Goal: Task Accomplishment & Management: Complete application form

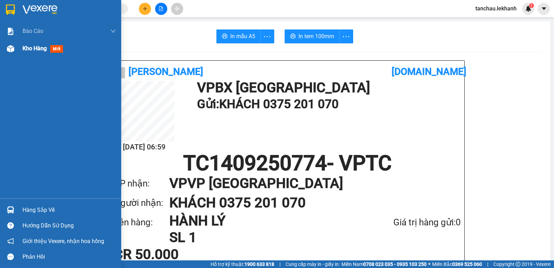
click at [34, 52] on div "Kho hàng mới" at bounding box center [44, 48] width 43 height 9
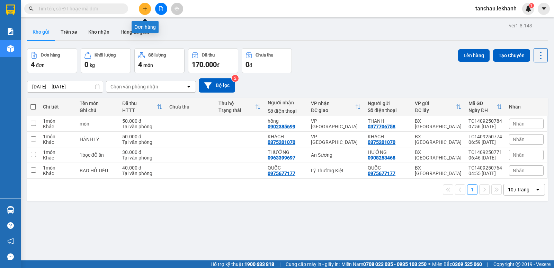
click at [146, 10] on icon "plus" at bounding box center [145, 8] width 5 height 5
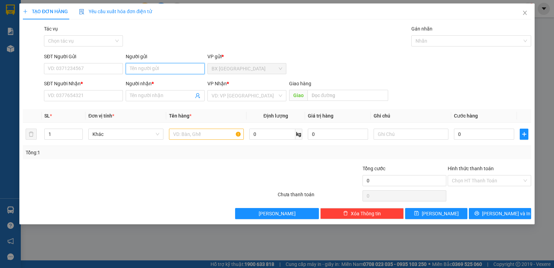
click at [152, 70] on input "Người gửi" at bounding box center [165, 68] width 79 height 11
click at [92, 65] on input "SĐT Người Gửi" at bounding box center [83, 68] width 79 height 11
type input "0"
type input "0978118017"
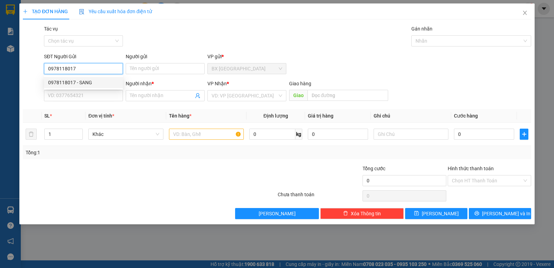
click at [73, 83] on div "0978118017 - SANG" at bounding box center [83, 83] width 71 height 8
type input "SANG"
type input "0857676115"
type input "ĐẠT"
type input "50.000"
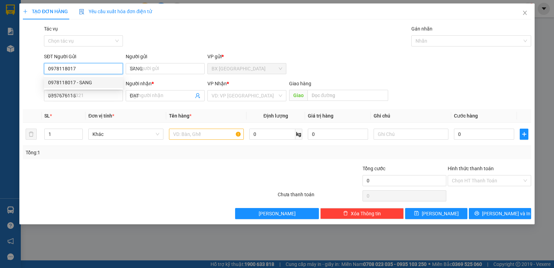
type input "50.000"
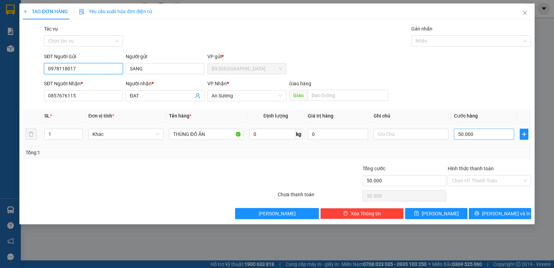
type input "0978118017"
click at [487, 136] on input "50.000" at bounding box center [484, 134] width 60 height 11
click at [486, 178] on input "Hình thức thanh toán" at bounding box center [487, 180] width 70 height 10
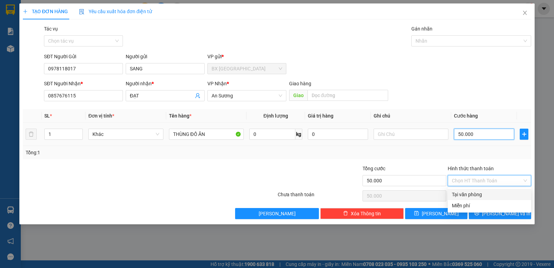
click at [485, 134] on input "50.000" at bounding box center [484, 134] width 60 height 11
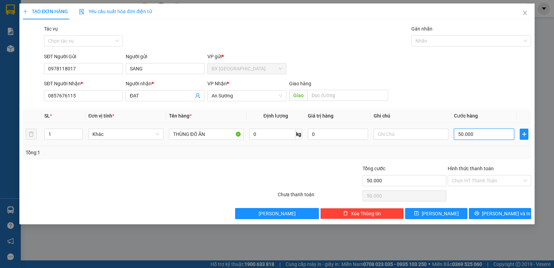
type input "4"
type input "40"
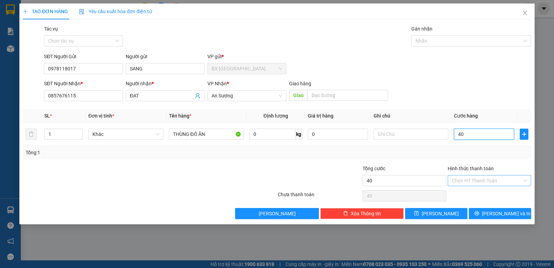
type input "40"
type input "40.000"
click at [490, 179] on input "Hình thức thanh toán" at bounding box center [487, 180] width 70 height 10
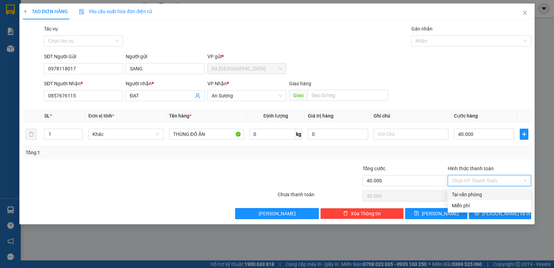
click at [486, 193] on div "Tại văn phòng" at bounding box center [489, 195] width 75 height 8
type input "0"
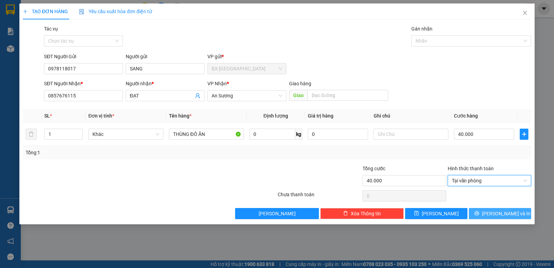
click at [479, 215] on icon "printer" at bounding box center [477, 213] width 5 height 5
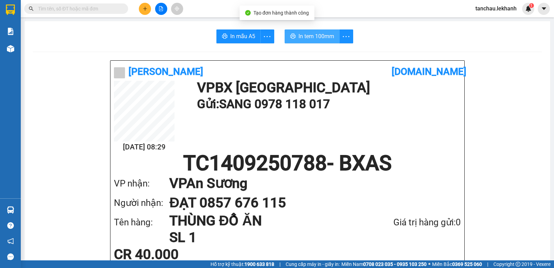
click at [326, 41] on button "In tem 100mm" at bounding box center [312, 36] width 55 height 14
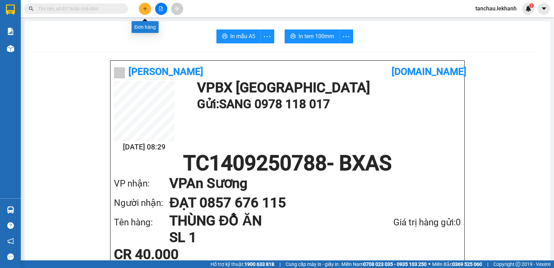
click at [140, 8] on button at bounding box center [145, 9] width 12 height 12
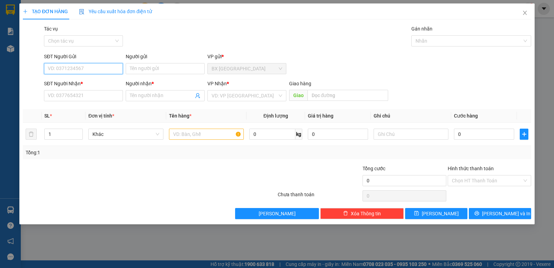
click at [96, 69] on input "SĐT Người Gửi" at bounding box center [83, 68] width 79 height 11
type input "0868890492"
click at [166, 65] on input "Người gửi" at bounding box center [165, 68] width 79 height 11
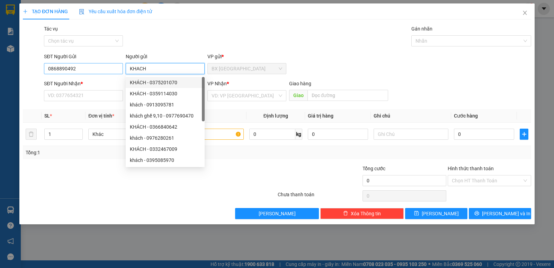
type input "KHACH"
click at [82, 69] on input "0868890492" at bounding box center [83, 68] width 79 height 11
click at [82, 68] on input "0868890492" at bounding box center [83, 68] width 79 height 11
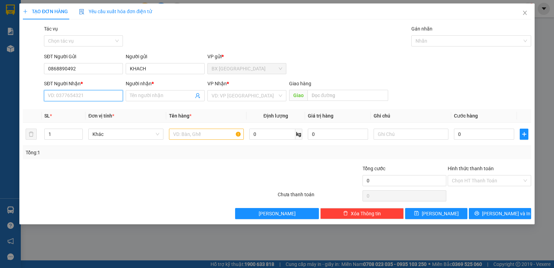
click at [73, 92] on input "SĐT Người Nhận *" at bounding box center [83, 95] width 79 height 11
paste input "0868890492"
type input "0868890492"
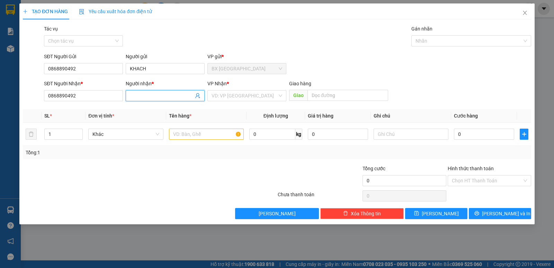
click at [145, 93] on input "Người nhận *" at bounding box center [162, 96] width 64 height 8
type input "KHAHC"
click at [262, 98] on input "search" at bounding box center [245, 95] width 66 height 10
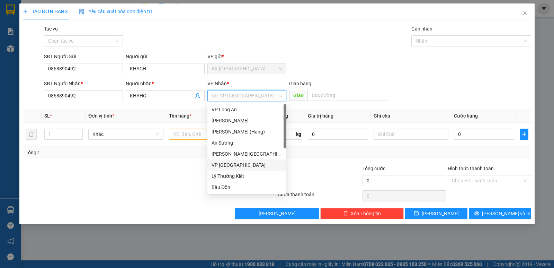
click at [230, 162] on div "VP [GEOGRAPHIC_DATA]" at bounding box center [247, 165] width 71 height 8
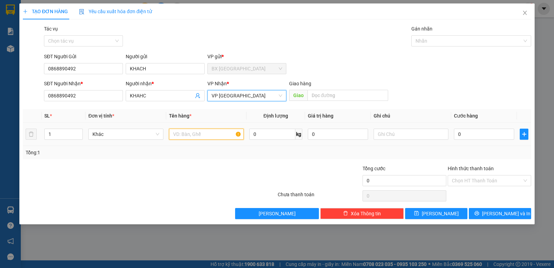
click at [197, 135] on input "text" at bounding box center [206, 134] width 75 height 11
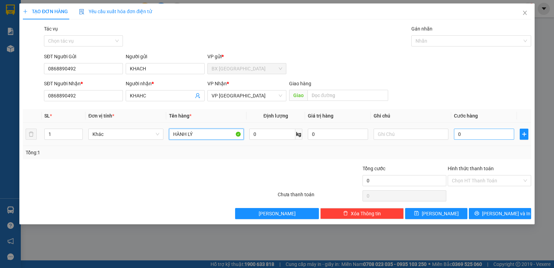
type input "HÀNH LÝ"
click at [457, 135] on input "0" at bounding box center [484, 134] width 60 height 11
type input "7"
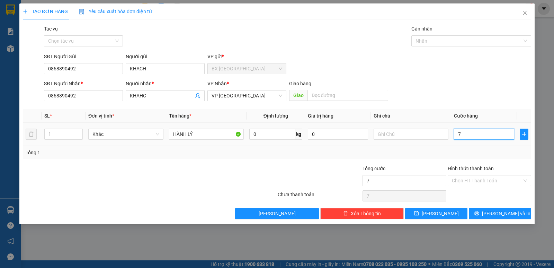
type input "70"
type input "700"
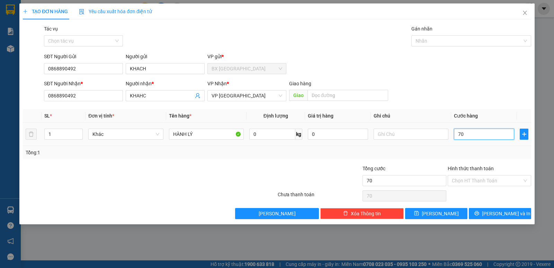
type input "700"
type input "7.000"
type input "70.000"
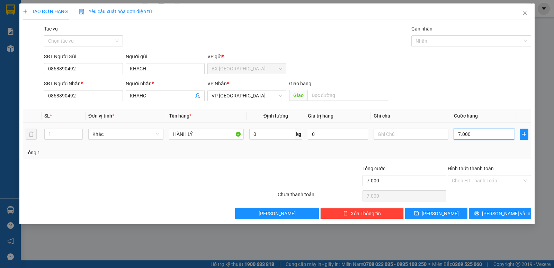
type input "70.000"
click at [463, 178] on input "Hình thức thanh toán" at bounding box center [487, 180] width 70 height 10
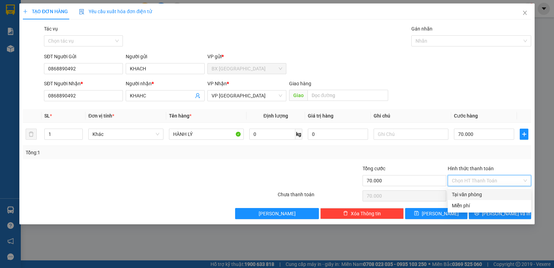
click at [463, 194] on div "Tại văn phòng" at bounding box center [489, 195] width 75 height 8
type input "0"
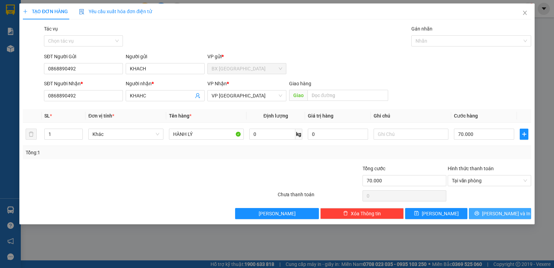
click at [493, 214] on button "[PERSON_NAME] và In" at bounding box center [500, 213] width 62 height 11
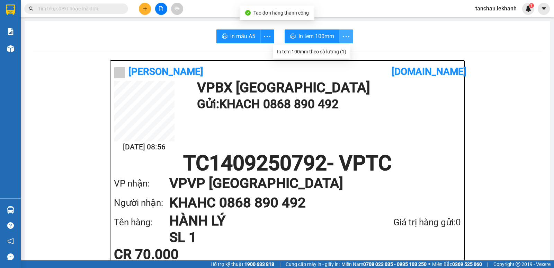
click at [345, 37] on icon "more" at bounding box center [346, 36] width 9 height 9
click at [341, 51] on div "In tem 100mm theo số lượng (1)" at bounding box center [311, 52] width 69 height 8
